Goal: Transaction & Acquisition: Book appointment/travel/reservation

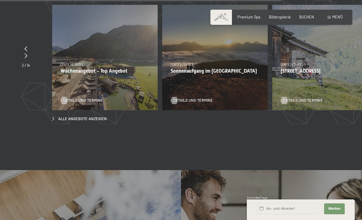
scroll to position [1723, 0]
click at [338, 19] on span "Menü" at bounding box center [337, 17] width 10 height 5
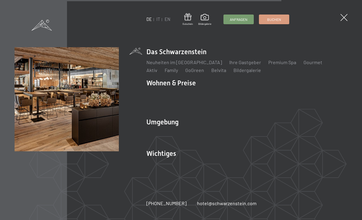
click at [159, 16] on div "DE IT EN Gutschein Bildergalerie Anfragen Buchen" at bounding box center [217, 19] width 143 height 12
click at [159, 17] on link "IT" at bounding box center [158, 19] width 4 height 5
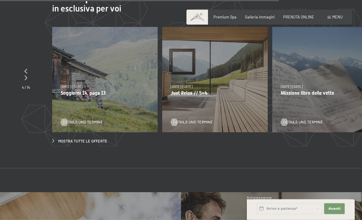
scroll to position [1684, 0]
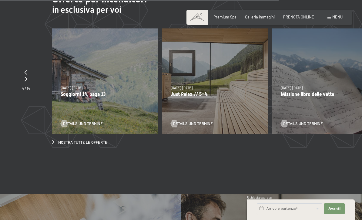
click at [75, 145] on span "Mostra tutte le offerte" at bounding box center [82, 142] width 49 height 5
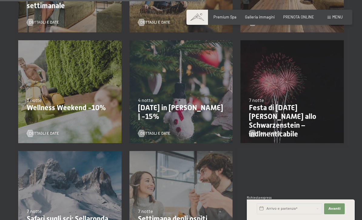
scroll to position [447, 0]
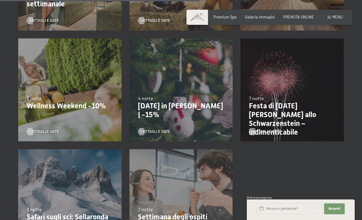
click at [155, 119] on div "22/12/2025-26/12/2025 4 notte Natale in montagna | -15% Dettagli e Date" at bounding box center [180, 90] width 111 height 111
click at [141, 131] on span "Consenso marketing*" at bounding box center [145, 127] width 46 height 6
click at [119, 131] on input "Consenso marketing*" at bounding box center [116, 127] width 6 height 6
checkbox input "false"
click at [141, 126] on div "Dettagli e Date" at bounding box center [179, 128] width 83 height 13
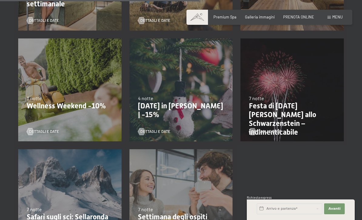
click at [308, 17] on span "PRENOTA ONLINE" at bounding box center [298, 17] width 31 height 5
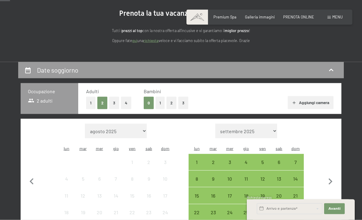
scroll to position [58, 0]
click at [174, 102] on button "2" at bounding box center [171, 103] width 10 height 12
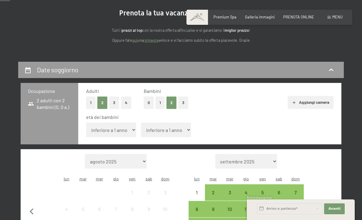
click at [329, 195] on button "button" at bounding box center [330, 211] width 13 height 114
select select "2025-09-01"
select select "2025-10-01"
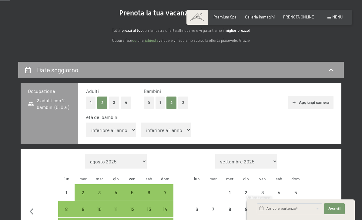
click at [329, 195] on button "button" at bounding box center [330, 211] width 13 height 114
select select "2025-10-01"
select select "2025-11-01"
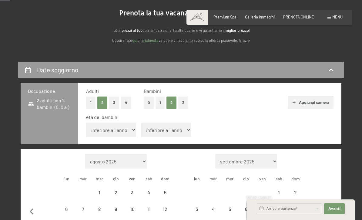
click at [331, 195] on button "button" at bounding box center [330, 211] width 13 height 114
click at [330, 193] on button "button" at bounding box center [330, 211] width 13 height 114
select select "2026-01-01"
select select "2026-02-01"
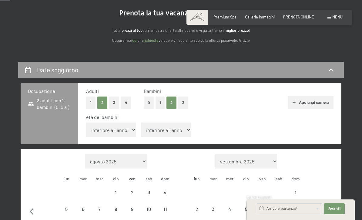
click at [331, 192] on button "button" at bounding box center [330, 211] width 13 height 114
click at [331, 192] on button "button" at bounding box center [330, 219] width 13 height 131
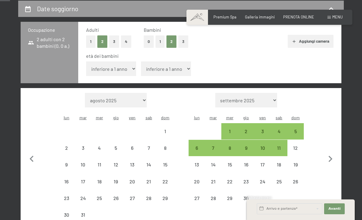
select select "2026-03-01"
select select "2026-04-01"
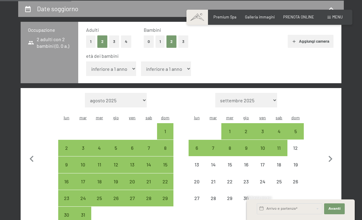
scroll to position [118, 0]
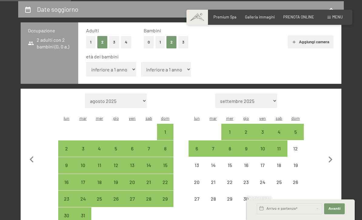
click at [333, 154] on icon "button" at bounding box center [330, 160] width 13 height 13
select select "2026-04-01"
select select "2026-05-01"
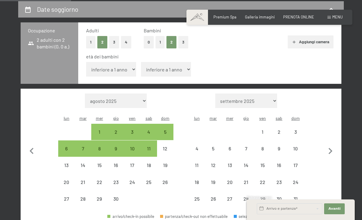
click at [333, 151] on button "button" at bounding box center [330, 151] width 13 height 114
select select "2026-05-01"
select select "2026-06-01"
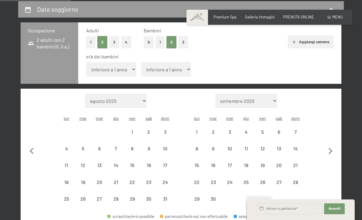
click at [333, 145] on icon "button" at bounding box center [330, 151] width 13 height 13
select select "2026-06-01"
select select "2026-07-01"
select select "2026-06-01"
select select "2026-07-01"
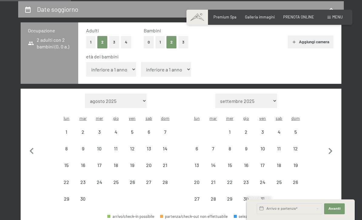
click at [283, 130] on div "4" at bounding box center [278, 137] width 15 height 15
select select "2026-06-01"
select select "2026-07-01"
click at [277, 146] on div "11" at bounding box center [278, 153] width 15 height 15
select select "2026-06-01"
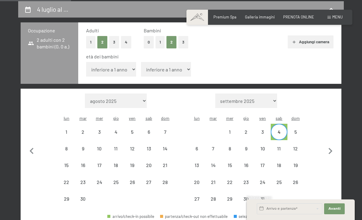
select select "2026-07-01"
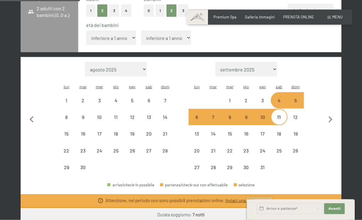
scroll to position [150, 0]
click at [33, 113] on icon "button" at bounding box center [31, 119] width 13 height 13
select select "2026-05-01"
select select "2026-06-01"
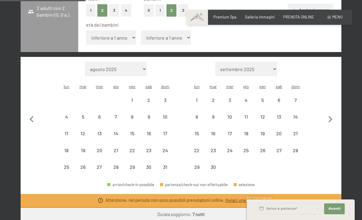
click at [31, 113] on icon "button" at bounding box center [31, 119] width 13 height 13
select select "2026-04-01"
select select "2026-05-01"
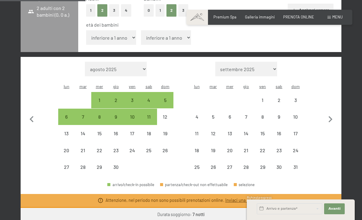
click at [27, 113] on icon "button" at bounding box center [31, 119] width 13 height 13
select select "2026-03-01"
select select "2026-04-01"
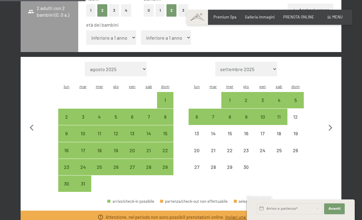
click at [228, 98] on div "1" at bounding box center [229, 105] width 15 height 15
select select "2026-03-01"
select select "2026-04-01"
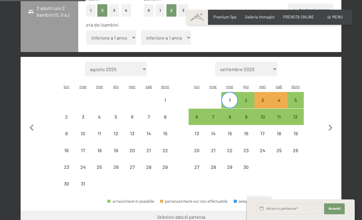
click at [300, 98] on div "5" at bounding box center [295, 105] width 15 height 15
select select "2026-03-01"
select select "2026-04-01"
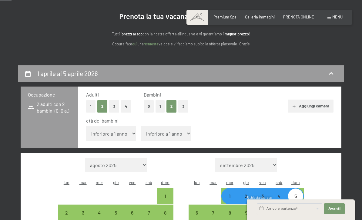
scroll to position [48, 0]
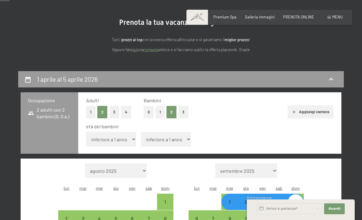
click at [116, 132] on select "inferiore a 1 anno 1 anno 2 anni 3 anni 4 anni 5 anni 6 anni 7 anni 8 anni 9 an…" at bounding box center [111, 139] width 50 height 15
select select "6"
select select "2026-03-01"
select select "2026-04-01"
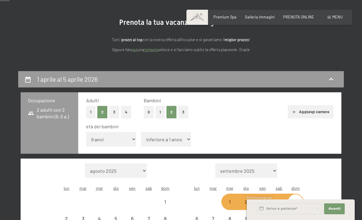
click at [167, 133] on select "inferiore a 1 anno 1 anno 2 anni 3 anni 4 anni 5 anni 6 anni 7 anni 8 anni 9 an…" at bounding box center [166, 139] width 50 height 15
select select "2026-03-01"
select select "2026-04-01"
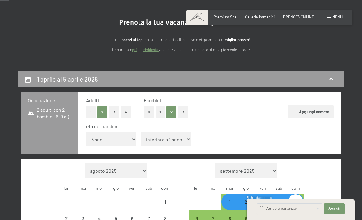
select select "2026-03-01"
select select "2026-04-01"
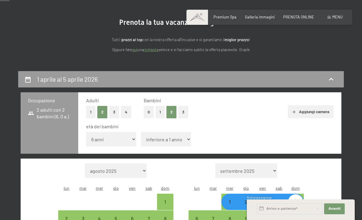
select select "8"
select select "2026-03-01"
select select "2026-04-01"
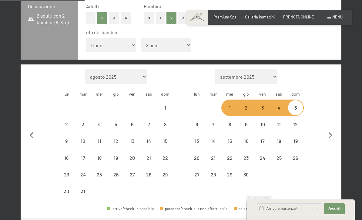
scroll to position [141, 0]
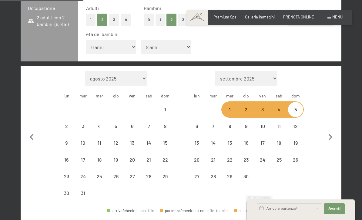
select select "2026-03-01"
select select "2026-04-01"
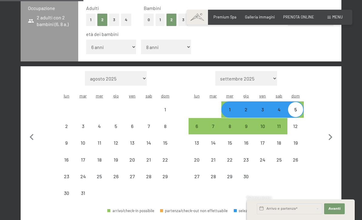
select select "2026-03-01"
select select "2026-04-01"
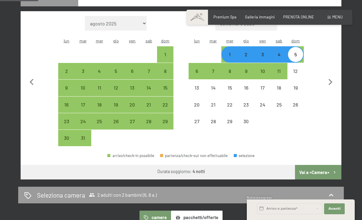
click at [324, 165] on button "Vai a «Camera»" at bounding box center [318, 172] width 46 height 15
select select "2026-03-01"
select select "2026-04-01"
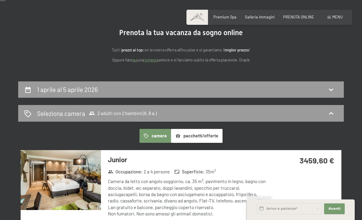
scroll to position [0, 0]
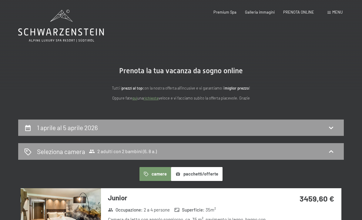
click at [308, 124] on div "1 aprile al 5 aprile 2026" at bounding box center [180, 127] width 313 height 9
select select "6"
select select "8"
select select "2026-03-01"
select select "2026-04-01"
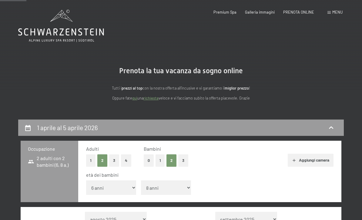
scroll to position [119, 0]
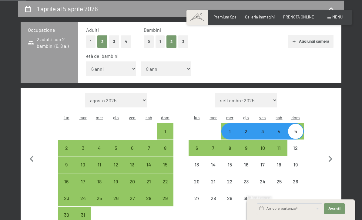
click at [116, 162] on div "12" at bounding box center [115, 169] width 15 height 15
select select "2026-03-01"
select select "2026-04-01"
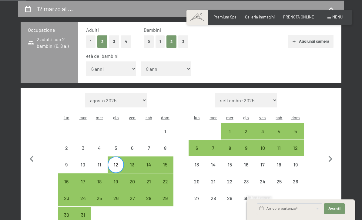
click at [168, 162] on div "15" at bounding box center [164, 169] width 15 height 15
select select "2026-03-01"
select select "2026-04-01"
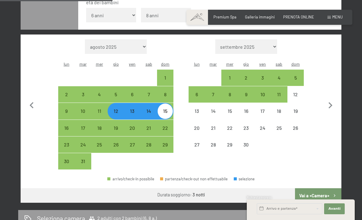
click at [324, 188] on button "Vai a «Camera»" at bounding box center [318, 195] width 46 height 15
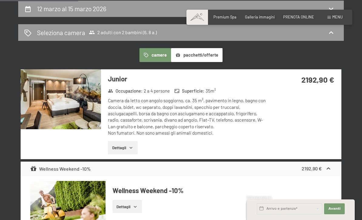
click at [324, 182] on button "button" at bounding box center [330, 158] width 13 height 131
select select "2026-04-01"
select select "2026-05-01"
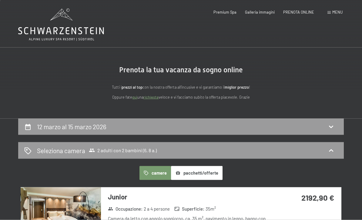
scroll to position [1, 0]
